Goal: Task Accomplishment & Management: Complete application form

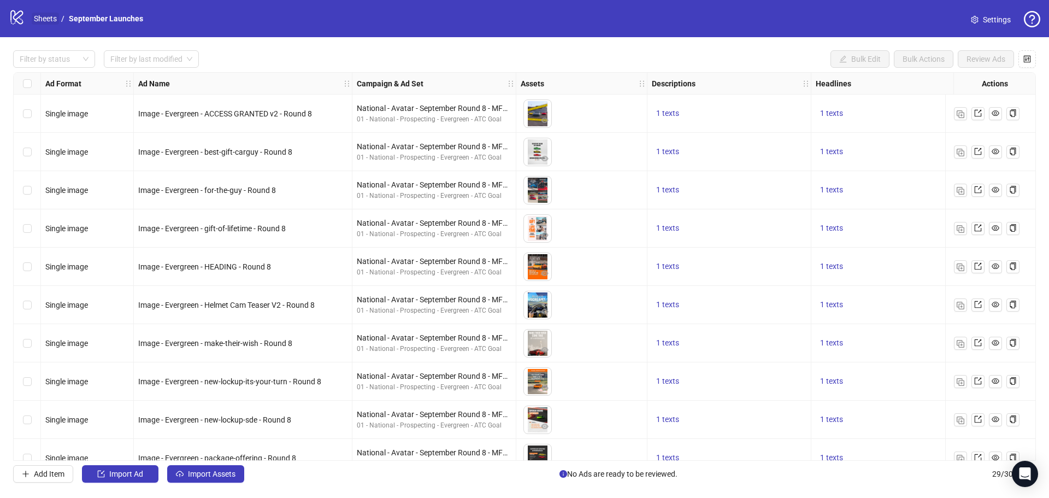
click at [46, 14] on link "Sheets" at bounding box center [45, 19] width 27 height 12
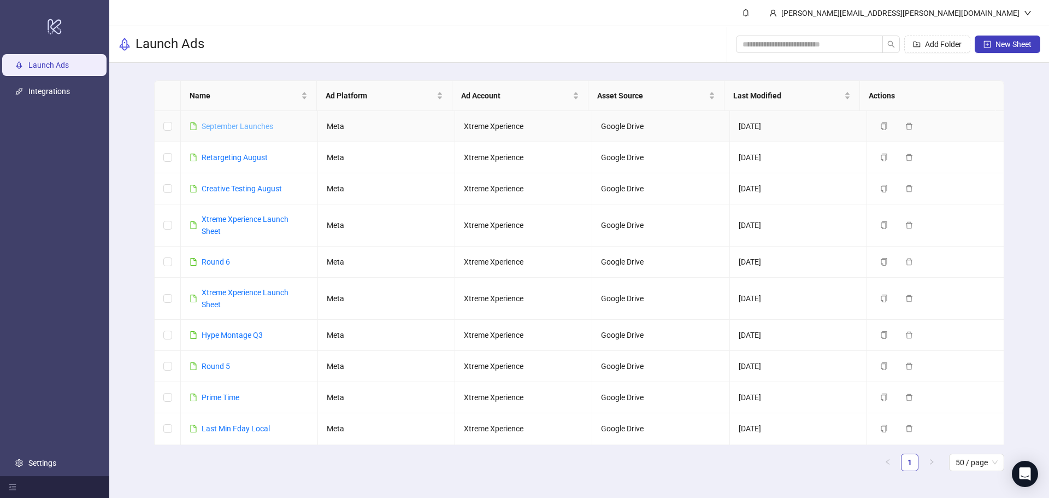
click at [250, 127] on link "September Launches" at bounding box center [238, 126] width 72 height 9
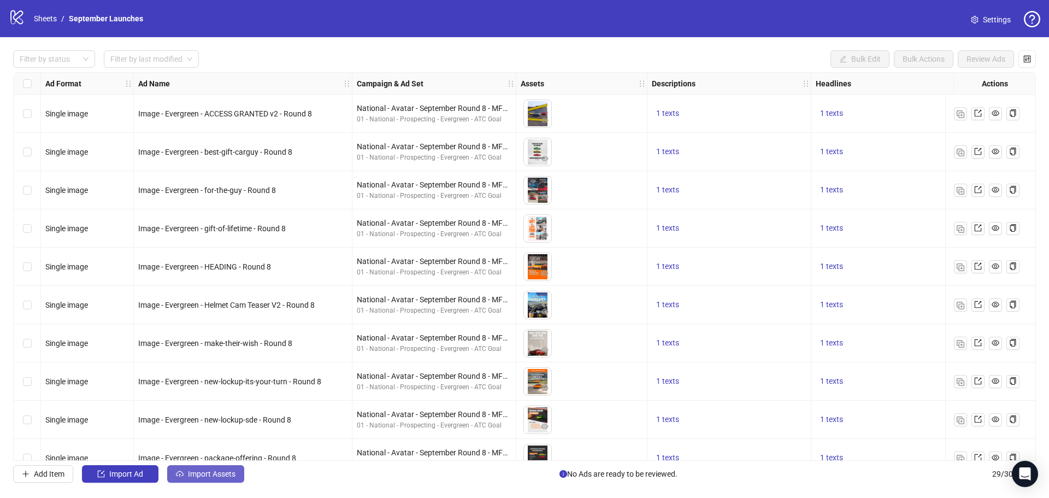
click at [226, 470] on span "Import Assets" at bounding box center [212, 473] width 48 height 9
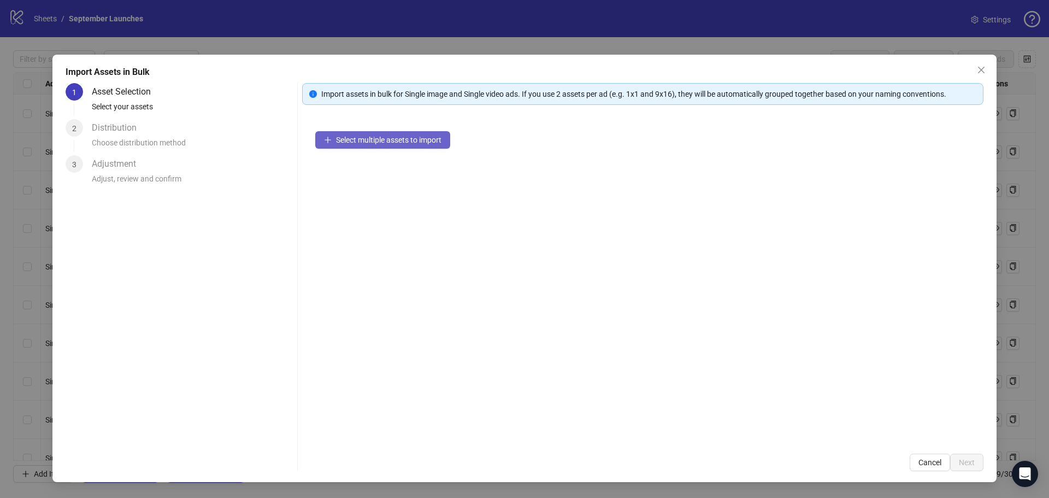
click at [363, 144] on span "Select multiple assets to import" at bounding box center [388, 139] width 105 height 9
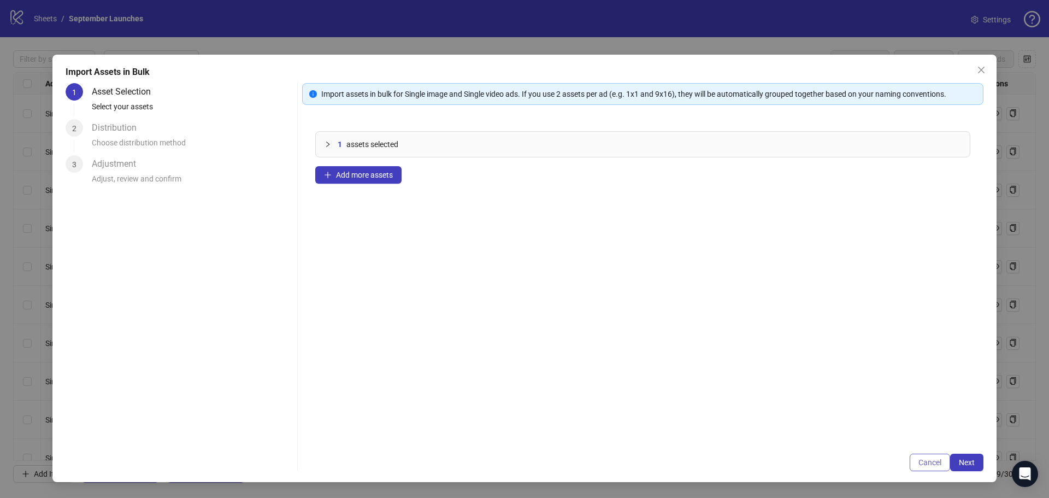
click at [937, 461] on span "Cancel" at bounding box center [929, 462] width 23 height 9
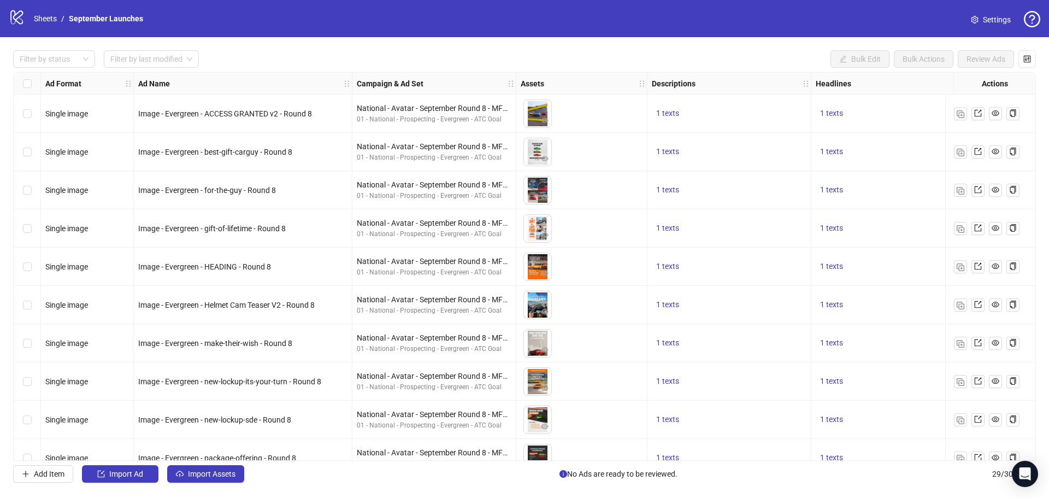
click at [60, 23] on ol "Sheets / September Launches" at bounding box center [88, 19] width 109 height 12
click at [54, 21] on link "Sheets" at bounding box center [45, 19] width 27 height 12
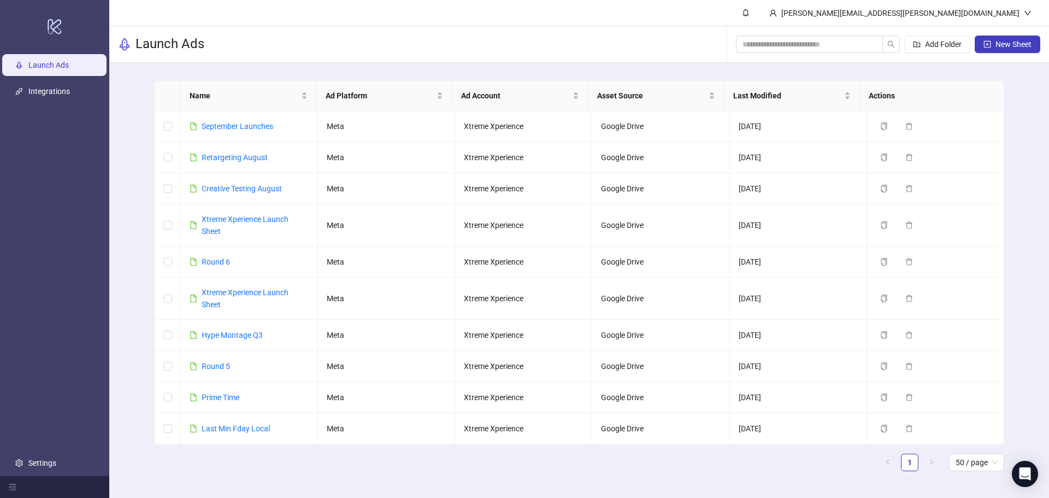
click at [62, 61] on link "Launch Ads" at bounding box center [48, 65] width 40 height 9
click at [1007, 47] on span "New Sheet" at bounding box center [1013, 44] width 36 height 9
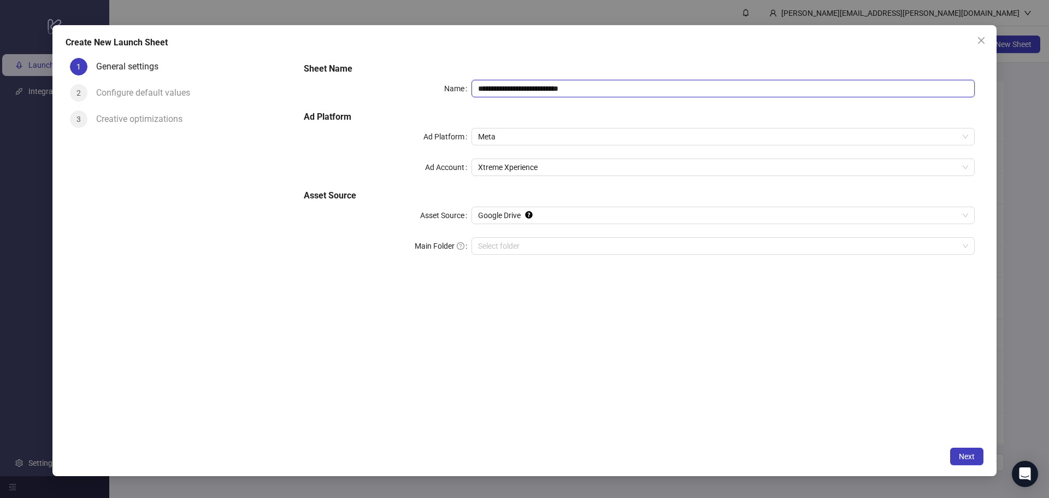
click at [645, 91] on input "**********" at bounding box center [722, 88] width 503 height 17
type input "**********"
click at [540, 241] on input "Main Folder" at bounding box center [718, 246] width 480 height 16
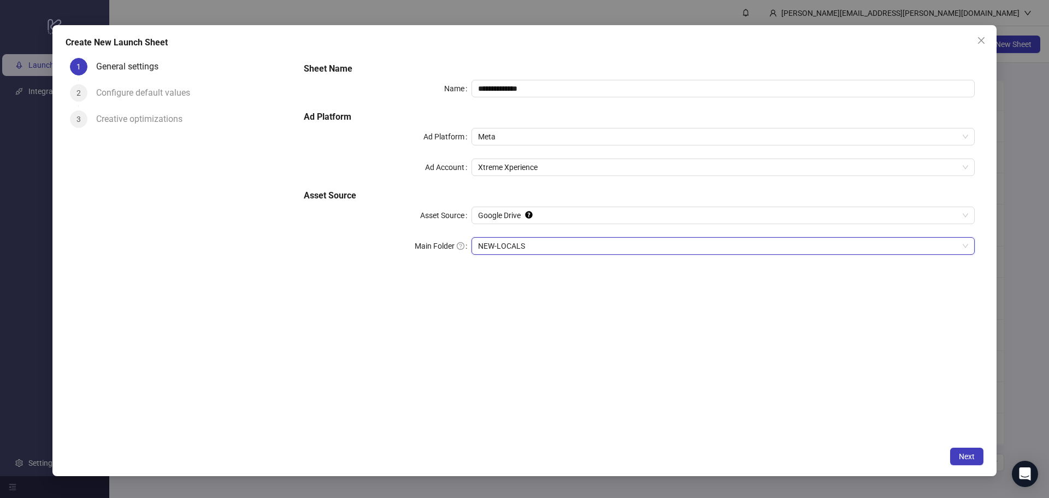
click at [945, 453] on div "Next" at bounding box center [525, 455] width 918 height 17
click at [963, 452] on span "Next" at bounding box center [967, 456] width 16 height 9
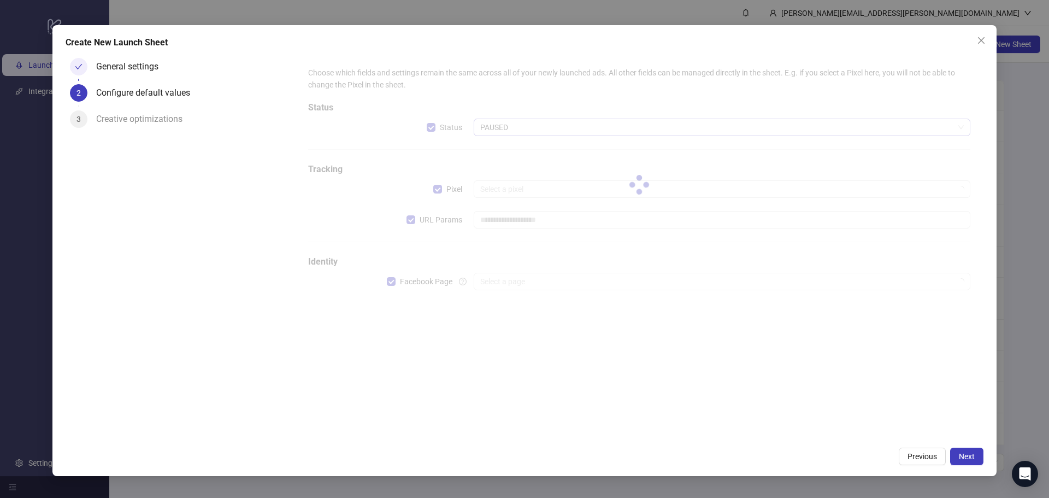
type input "**********"
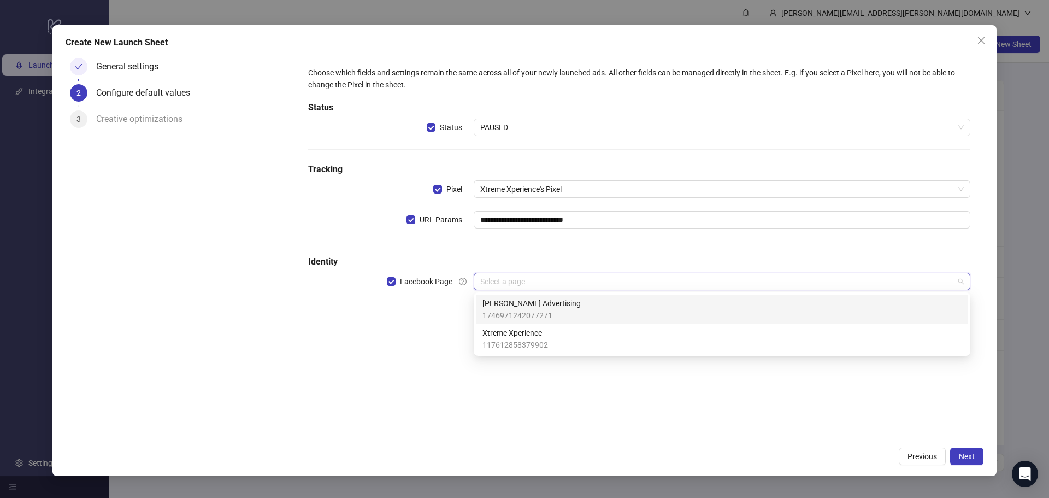
click at [529, 279] on input "search" at bounding box center [717, 281] width 474 height 16
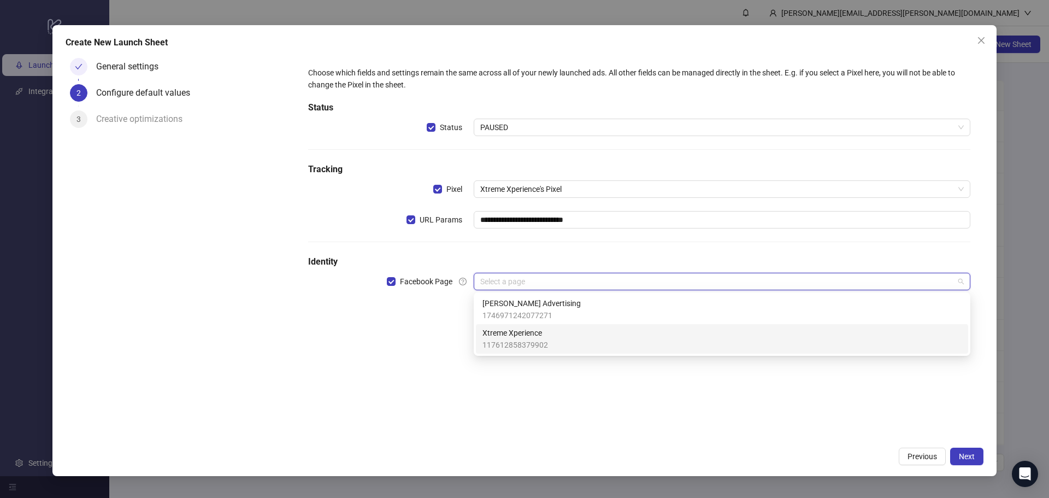
click at [525, 341] on span "117612858379902" at bounding box center [515, 345] width 66 height 12
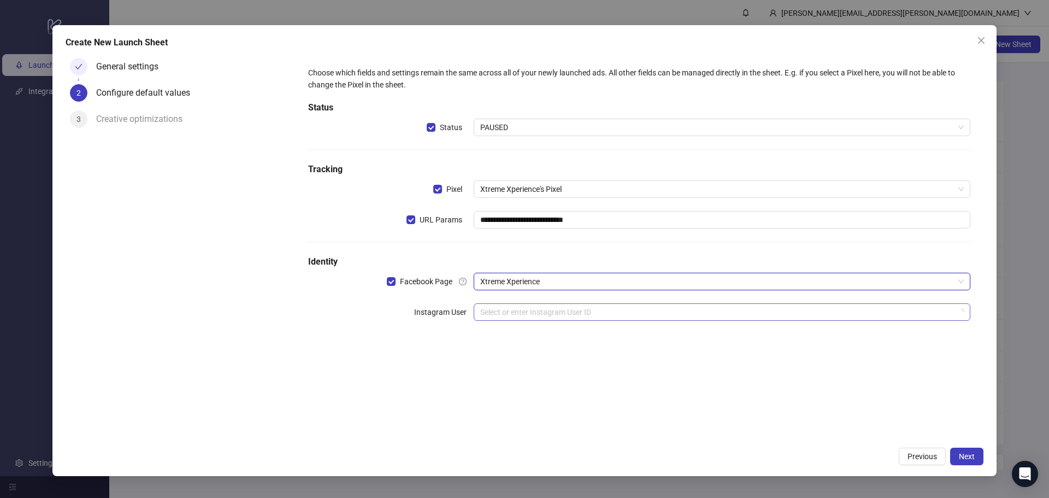
click at [516, 311] on input "search" at bounding box center [717, 312] width 474 height 16
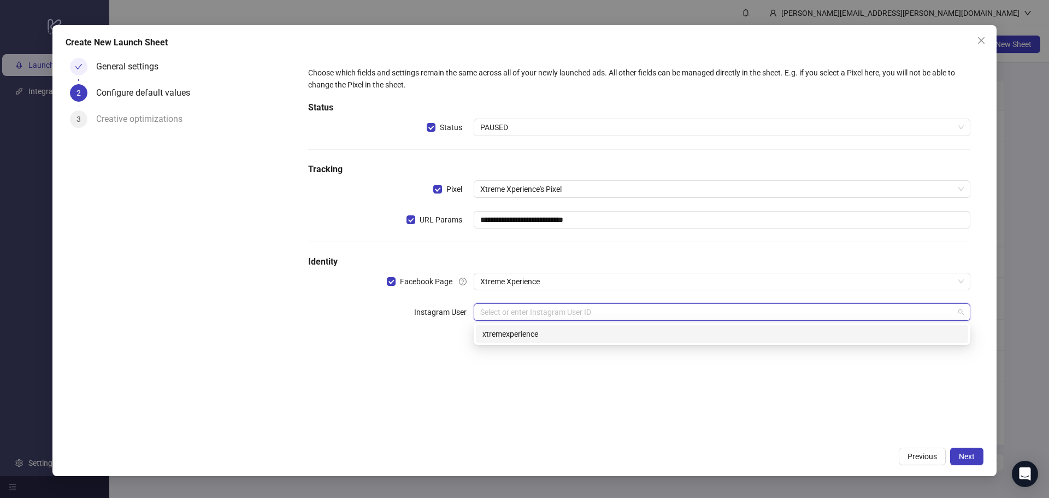
click at [515, 328] on div "xtremexperience" at bounding box center [721, 334] width 479 height 12
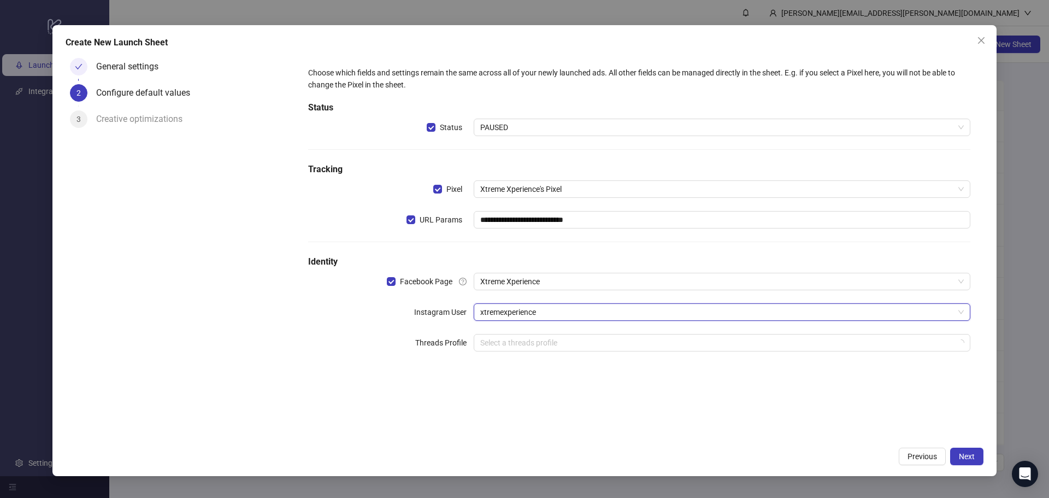
click at [597, 408] on div "**********" at bounding box center [639, 248] width 688 height 388
click at [570, 352] on div "**********" at bounding box center [639, 215] width 671 height 306
click at [587, 399] on div "**********" at bounding box center [639, 248] width 688 height 388
click at [963, 453] on span "Next" at bounding box center [967, 456] width 16 height 9
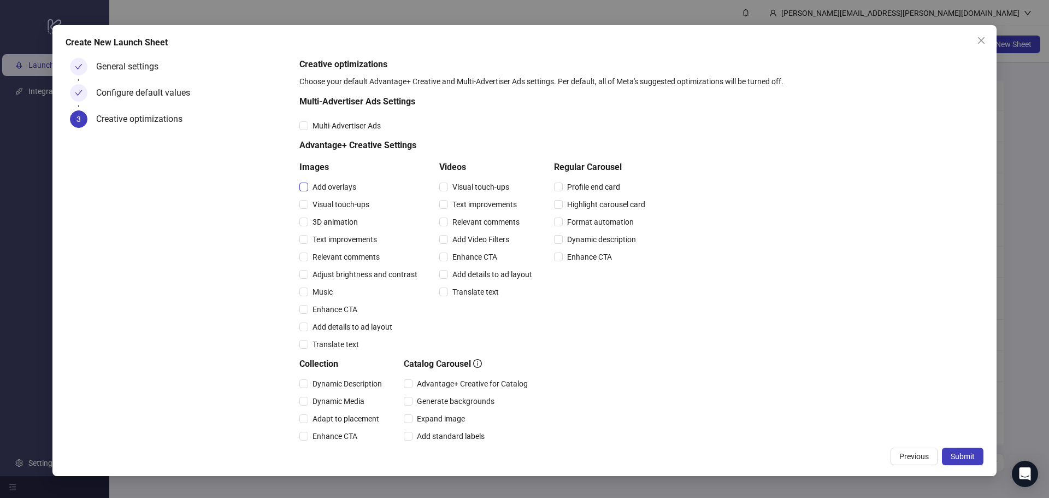
click at [351, 185] on span "Add overlays" at bounding box center [334, 187] width 52 height 12
click at [349, 201] on span "Visual touch-ups" at bounding box center [341, 204] width 66 height 12
click at [353, 221] on span "3D animation" at bounding box center [335, 222] width 54 height 12
click at [350, 241] on span "Text improvements" at bounding box center [344, 239] width 73 height 12
click at [350, 256] on span "Relevant comments" at bounding box center [346, 257] width 76 height 12
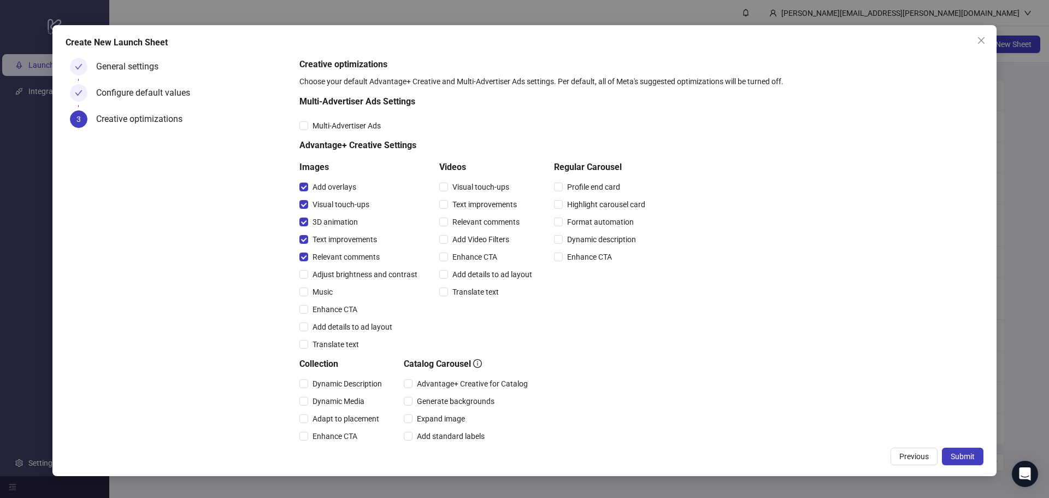
click at [351, 268] on div "Adjust brightness and contrast" at bounding box center [360, 274] width 122 height 12
click at [353, 283] on div "Music" at bounding box center [360, 291] width 122 height 17
click at [353, 279] on span "Adjust brightness and contrast" at bounding box center [365, 274] width 114 height 12
click at [327, 291] on span "Music" at bounding box center [322, 292] width 29 height 12
click at [329, 305] on span "Enhance CTA" at bounding box center [335, 309] width 54 height 12
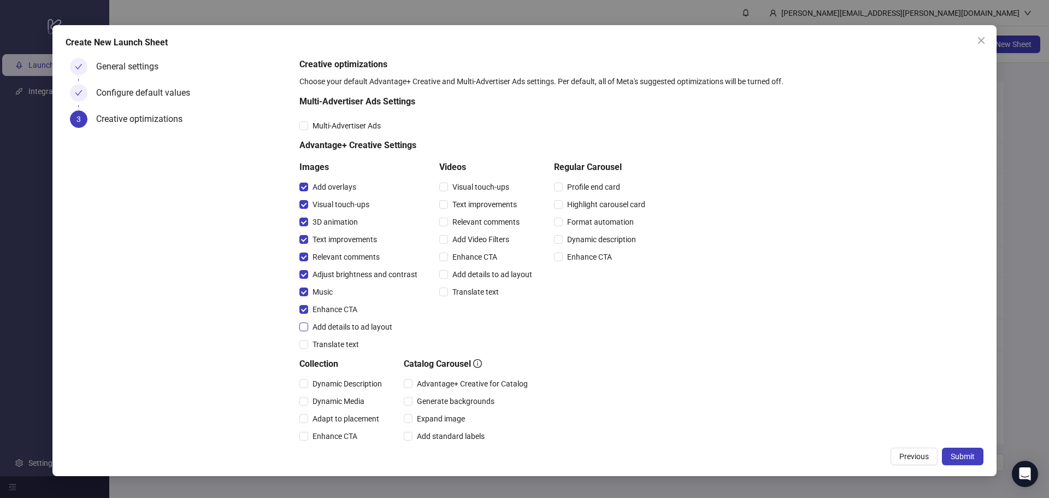
click at [342, 333] on span "Add details to ad layout" at bounding box center [352, 327] width 88 height 12
click at [489, 176] on div "Videos Visual touch-ups Text improvements Relevant comments Add Video Filters E…" at bounding box center [487, 257] width 97 height 192
drag, startPoint x: 517, startPoint y: 185, endPoint x: 507, endPoint y: 192, distance: 11.8
click at [517, 186] on div "Visual touch-ups" at bounding box center [487, 187] width 97 height 12
click at [499, 196] on div "Text improvements" at bounding box center [487, 204] width 97 height 17
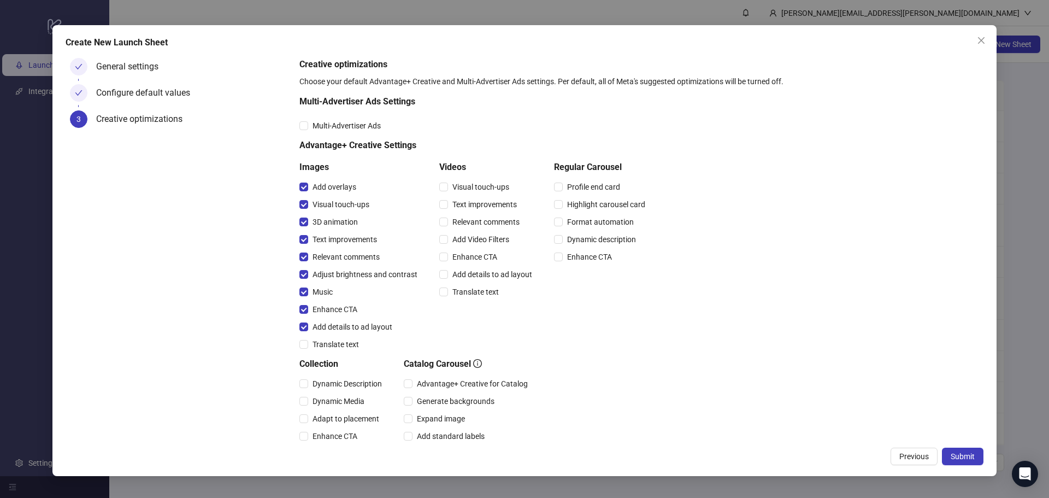
click at [498, 194] on div "Visual touch-ups" at bounding box center [487, 186] width 97 height 17
click at [498, 189] on span "Visual touch-ups" at bounding box center [481, 187] width 66 height 12
click at [493, 205] on span "Text improvements" at bounding box center [484, 204] width 73 height 12
click at [492, 220] on span "Relevant comments" at bounding box center [486, 222] width 76 height 12
drag, startPoint x: 490, startPoint y: 231, endPoint x: 490, endPoint y: 245, distance: 14.2
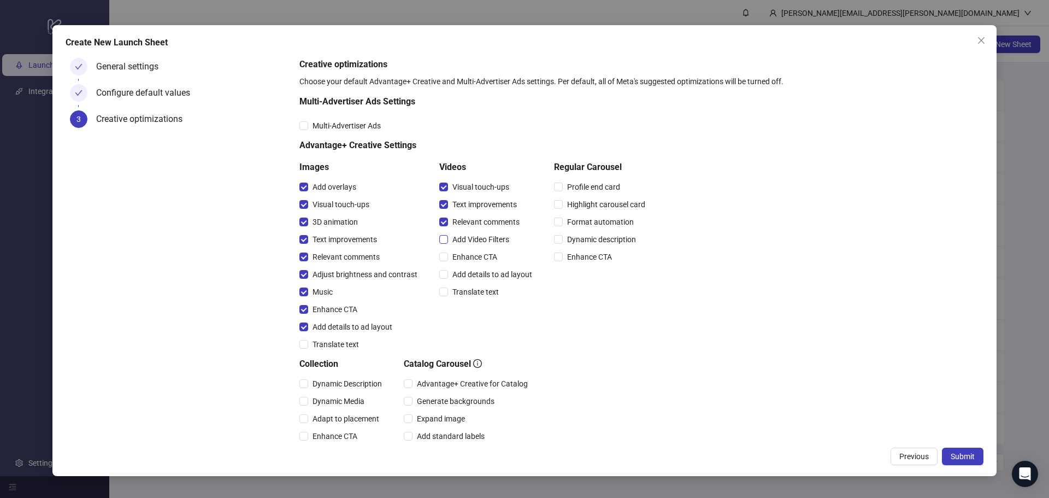
click at [490, 232] on div "Add Video Filters" at bounding box center [487, 239] width 97 height 17
click at [490, 248] on div "Enhance CTA" at bounding box center [487, 256] width 97 height 17
click at [490, 242] on span "Add Video Filters" at bounding box center [481, 239] width 66 height 12
click at [472, 259] on span "Enhance CTA" at bounding box center [475, 257] width 54 height 12
click at [461, 275] on span "Add details to ad layout" at bounding box center [492, 274] width 88 height 12
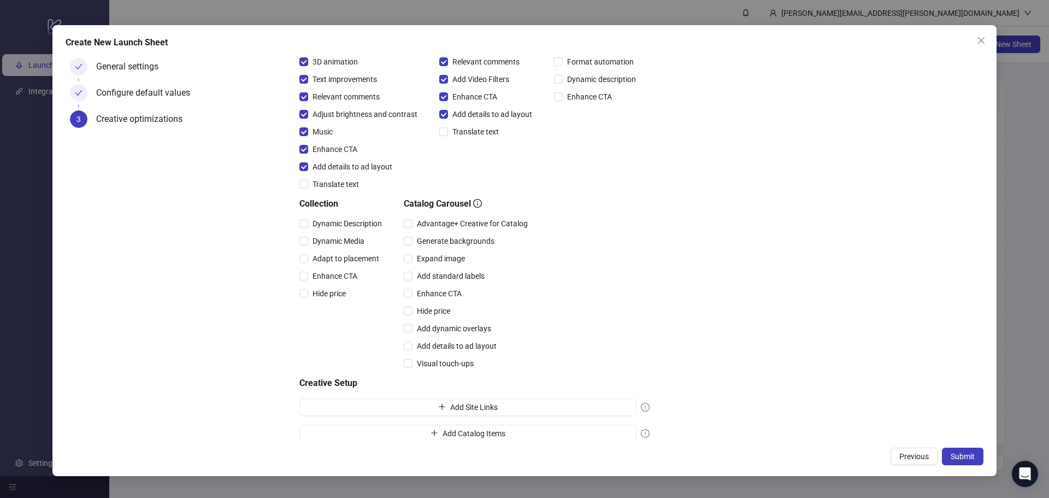
scroll to position [169, 0]
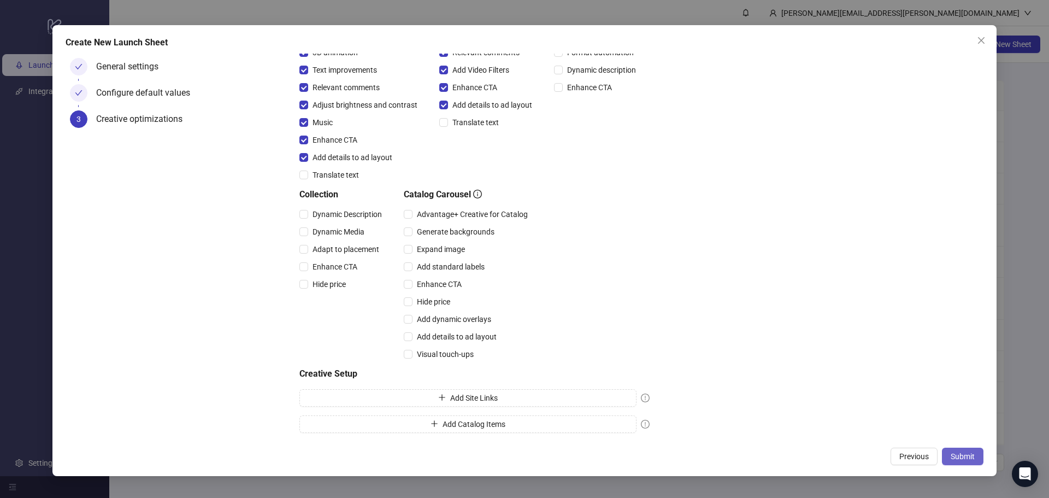
click at [960, 448] on button "Submit" at bounding box center [963, 455] width 42 height 17
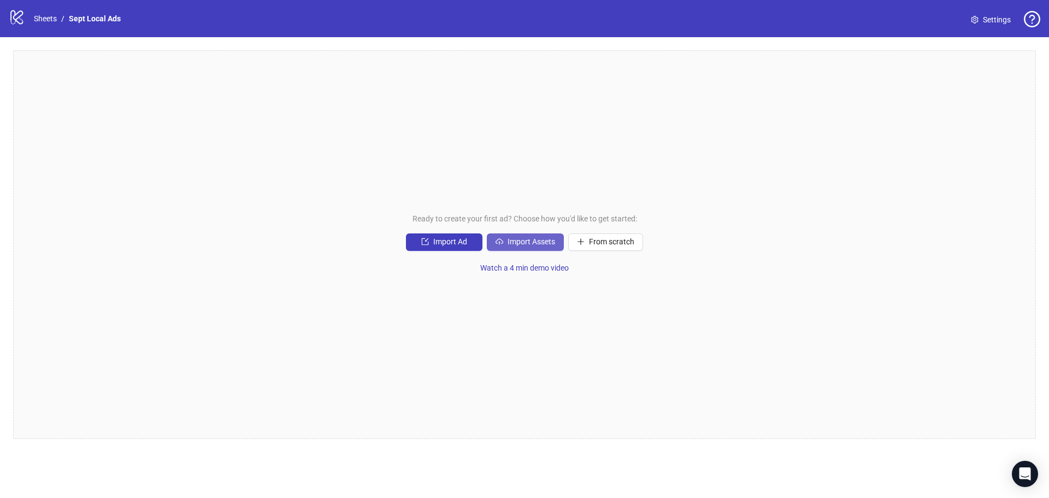
click at [540, 242] on span "Import Assets" at bounding box center [531, 241] width 48 height 9
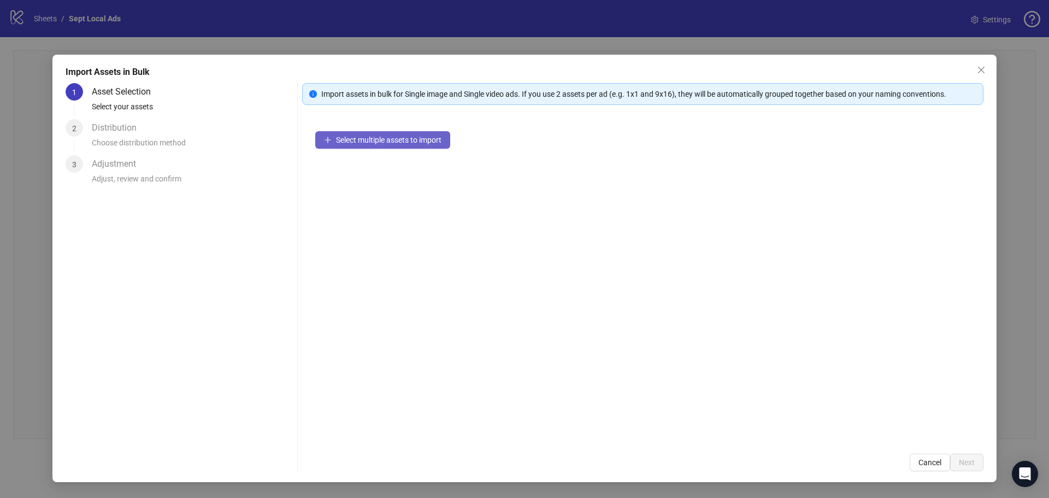
click at [360, 143] on span "Select multiple assets to import" at bounding box center [388, 139] width 105 height 9
click at [246, 82] on div "Import Assets in Bulk 1 Asset Selection Select your assets 2 Distribution Choos…" at bounding box center [524, 268] width 944 height 427
click at [372, 139] on span "Select multiple assets to import" at bounding box center [388, 139] width 105 height 9
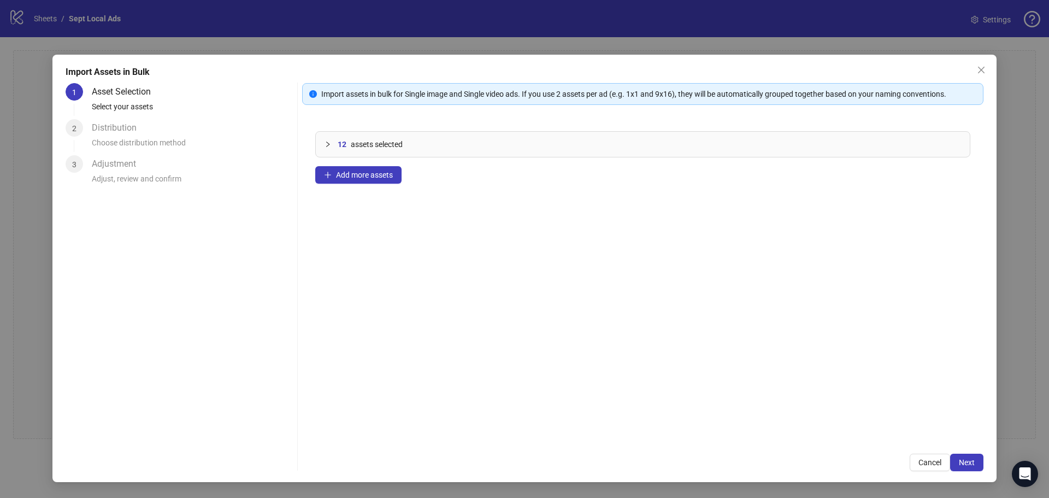
click at [957, 451] on div "Import assets in bulk for Single image and Single video ads. If you use 2 asset…" at bounding box center [642, 277] width 681 height 388
click at [958, 457] on button "Next" at bounding box center [966, 461] width 33 height 17
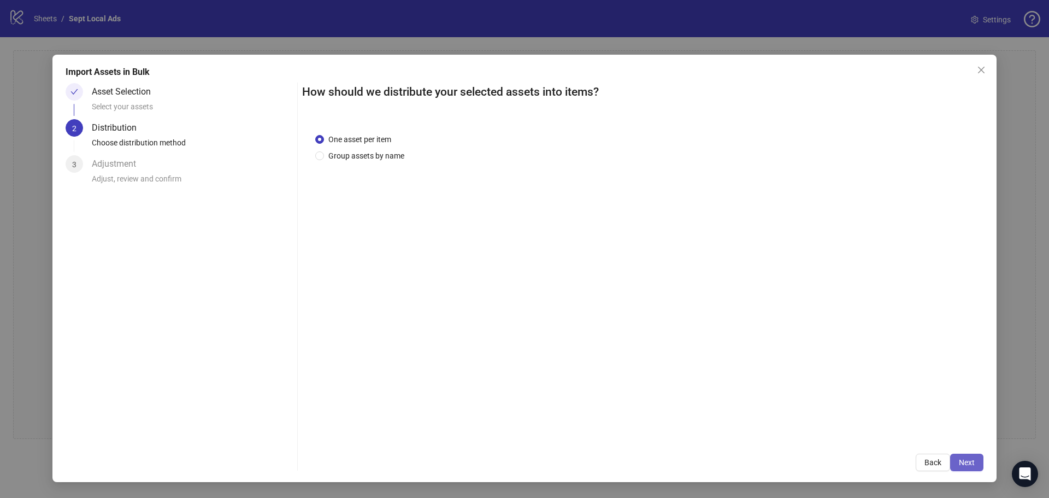
click at [976, 456] on button "Next" at bounding box center [966, 461] width 33 height 17
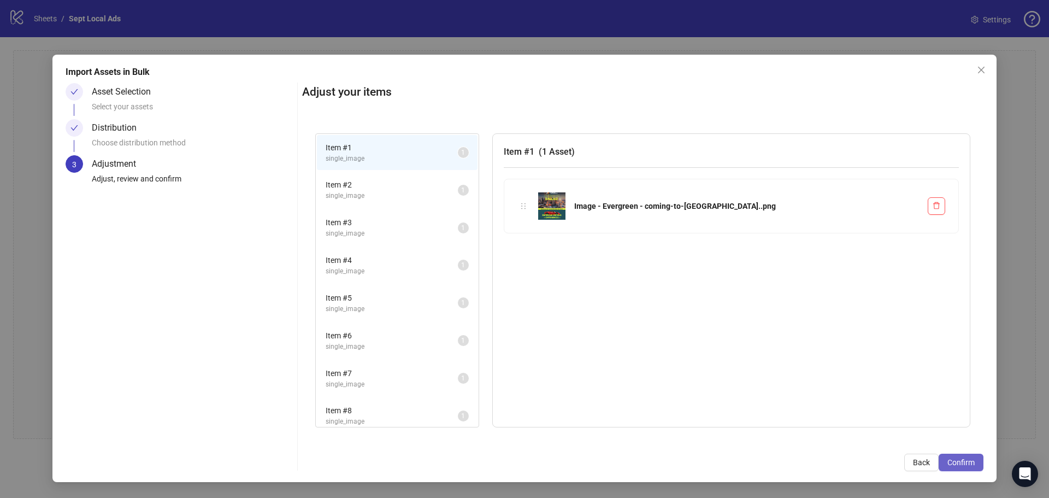
click at [961, 457] on button "Confirm" at bounding box center [960, 461] width 45 height 17
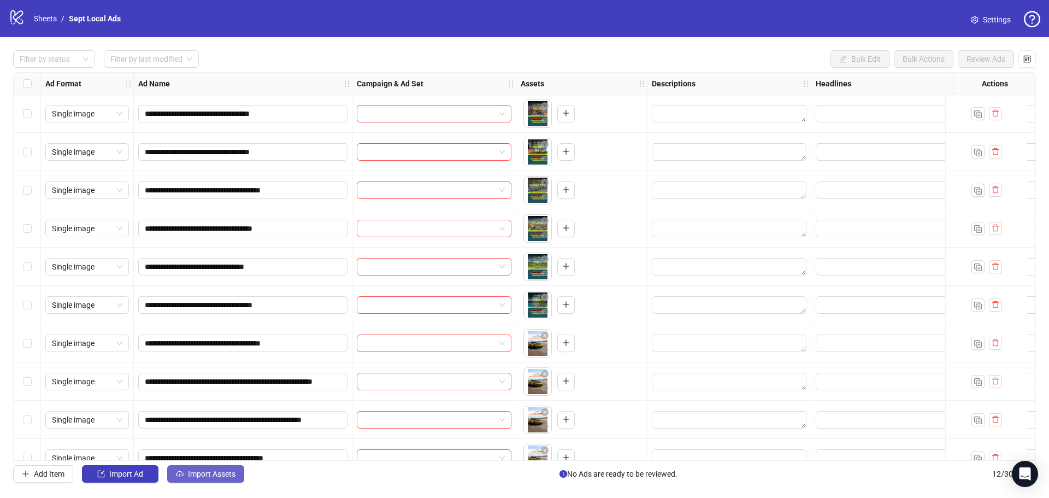
click at [229, 472] on span "Import Assets" at bounding box center [212, 473] width 48 height 9
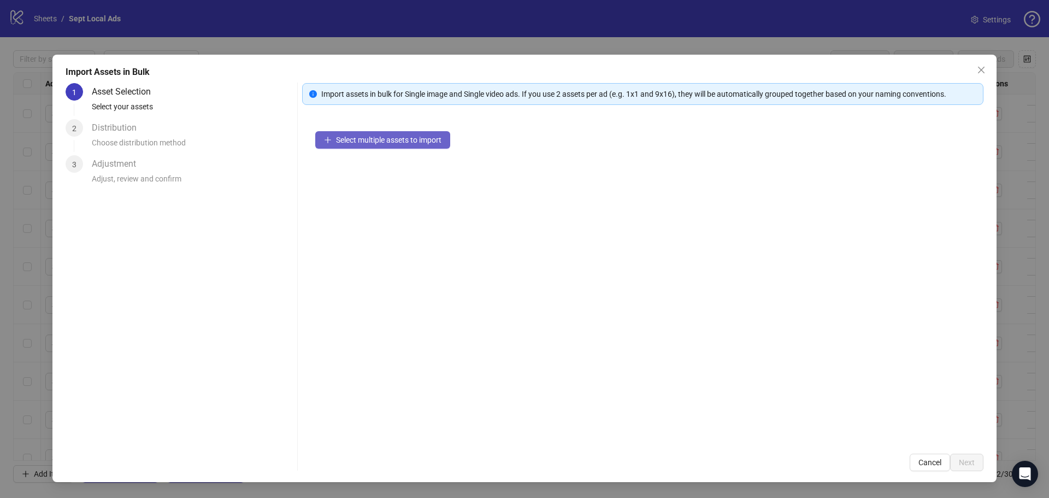
click at [417, 145] on button "Select multiple assets to import" at bounding box center [382, 139] width 135 height 17
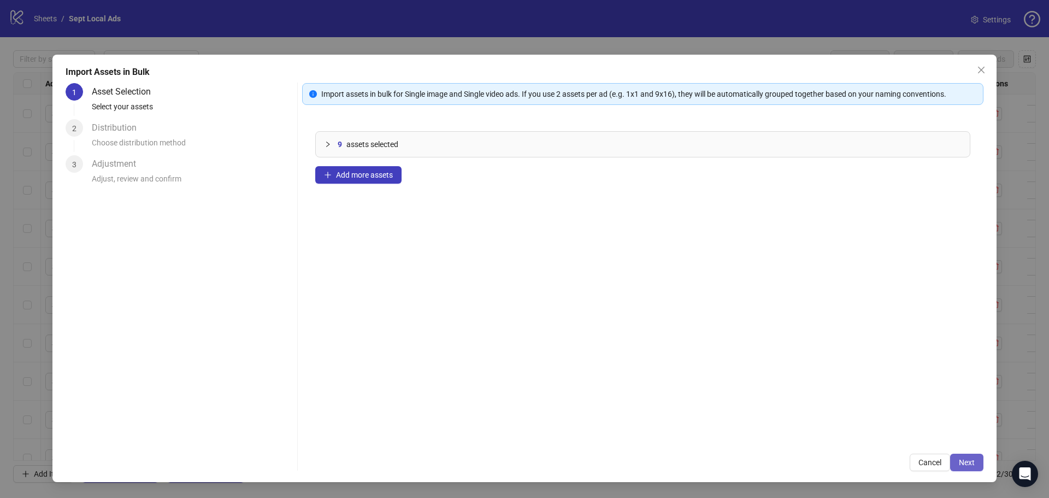
click at [978, 464] on button "Next" at bounding box center [966, 461] width 33 height 17
